Goal: Find specific page/section: Find specific page/section

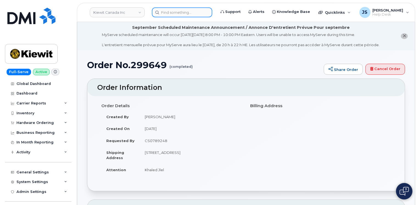
click at [186, 9] on input at bounding box center [182, 12] width 60 height 10
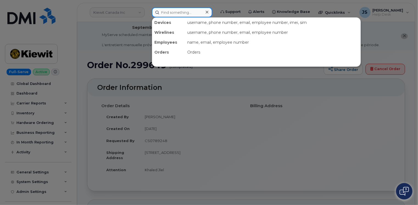
paste input "2402477148"
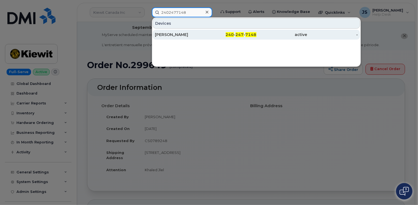
type input "2402477148"
click at [178, 35] on div "Thomas Hutchins" at bounding box center [180, 34] width 51 height 5
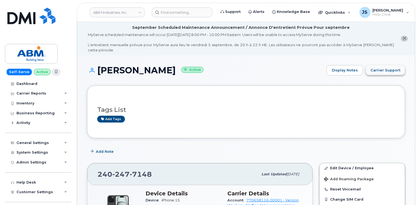
click at [399, 68] on span "Carrier Support" at bounding box center [385, 70] width 30 height 5
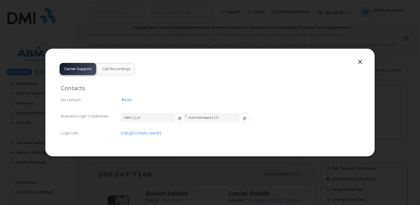
drag, startPoint x: 360, startPoint y: 61, endPoint x: 339, endPoint y: 54, distance: 21.7
click at [360, 61] on button "button" at bounding box center [360, 62] width 8 height 8
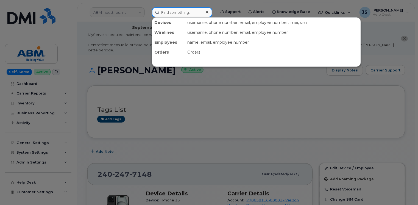
paste input "864-906-2908"
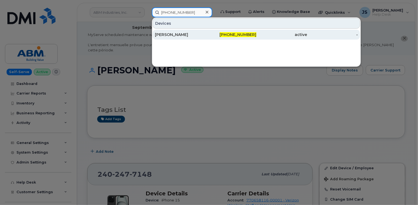
type input "864-906-2908"
click at [183, 33] on div "[PERSON_NAME]" at bounding box center [180, 34] width 51 height 5
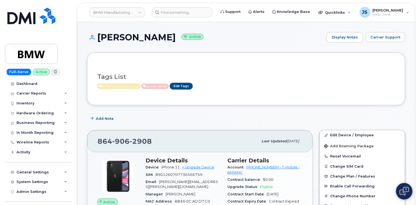
scroll to position [28, 0]
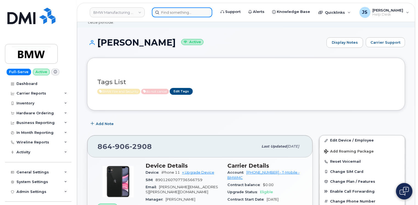
click at [183, 13] on input at bounding box center [182, 12] width 60 height 10
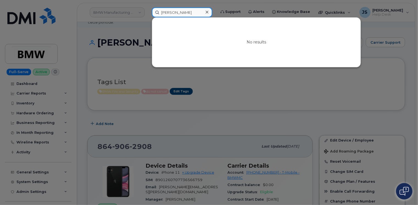
type input "[PERSON_NAME]"
click at [79, 91] on div at bounding box center [209, 102] width 418 height 205
